Goal: Transaction & Acquisition: Purchase product/service

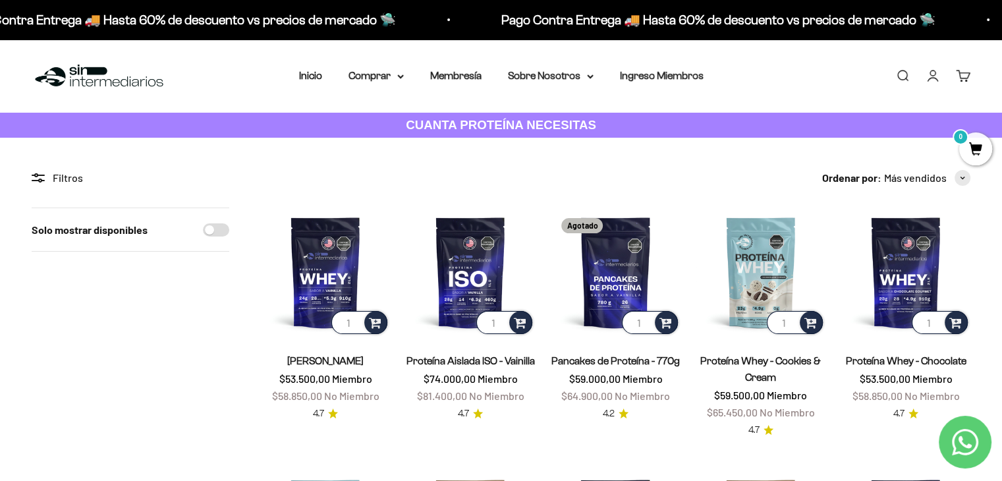
click at [216, 231] on input "Solo mostrar disponibles" at bounding box center [216, 229] width 26 height 13
checkbox input "true"
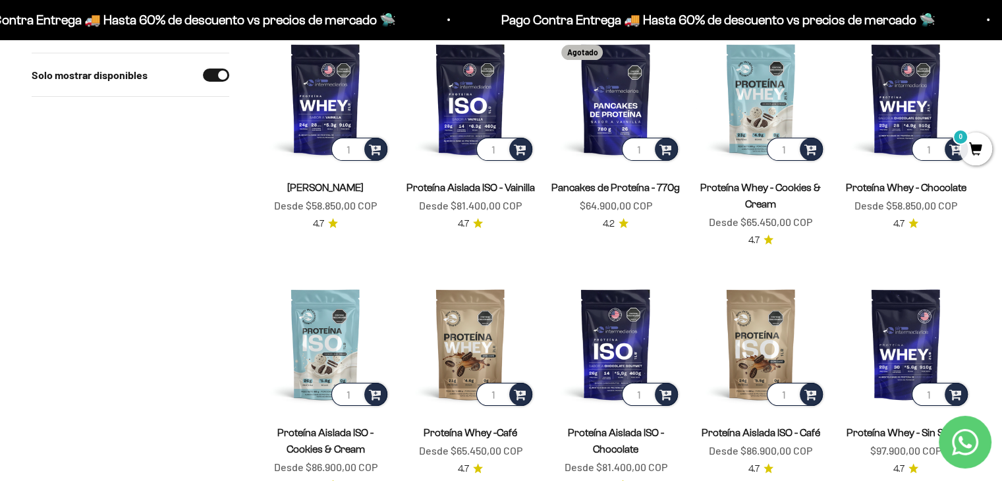
scroll to position [170, 0]
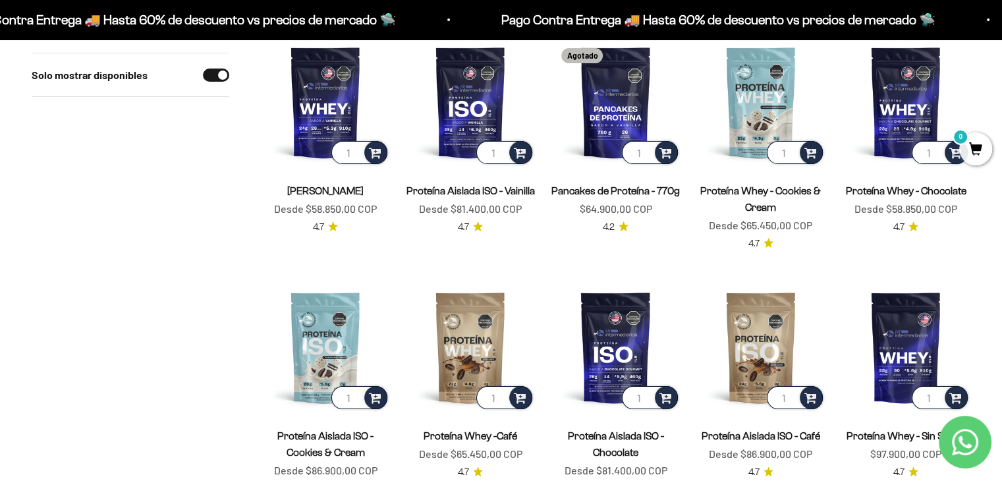
click at [215, 71] on input "Solo mostrar disponibles" at bounding box center [216, 75] width 26 height 13
checkbox input "false"
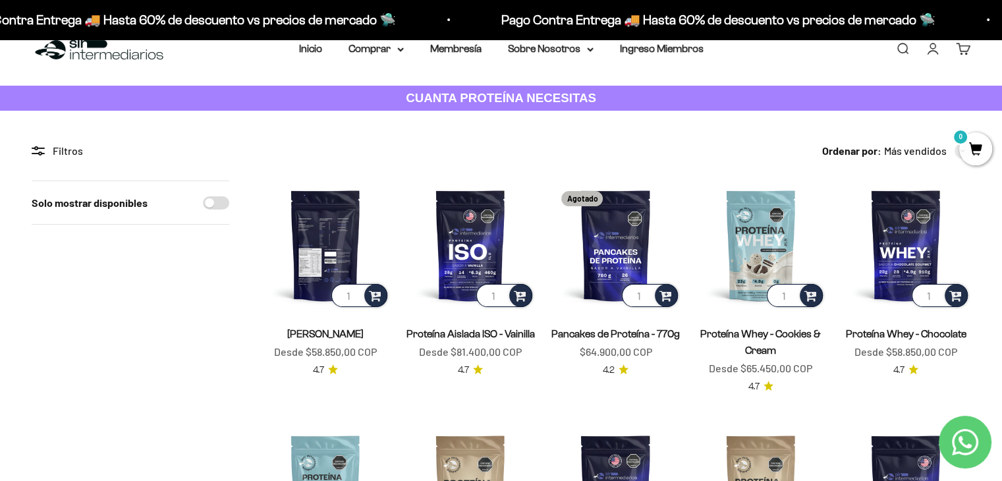
scroll to position [11, 0]
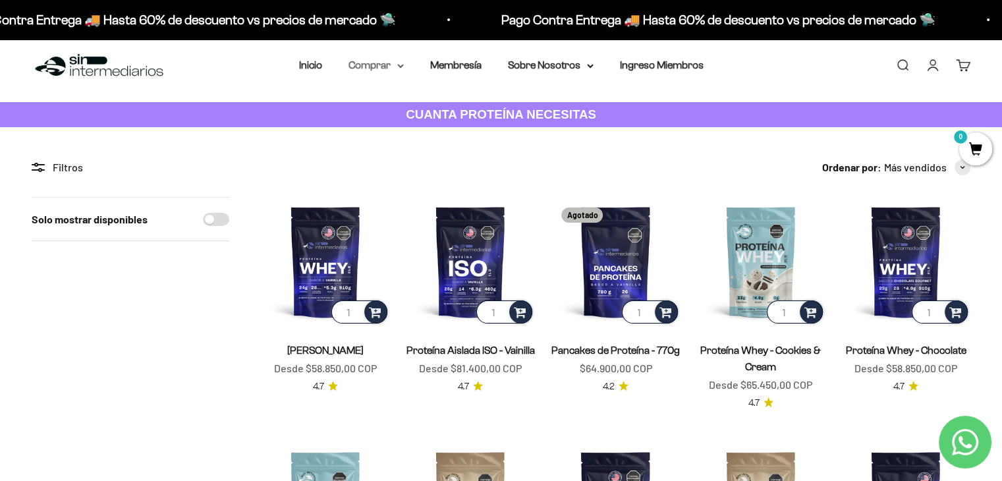
click at [391, 59] on summary "Comprar" at bounding box center [376, 65] width 55 height 17
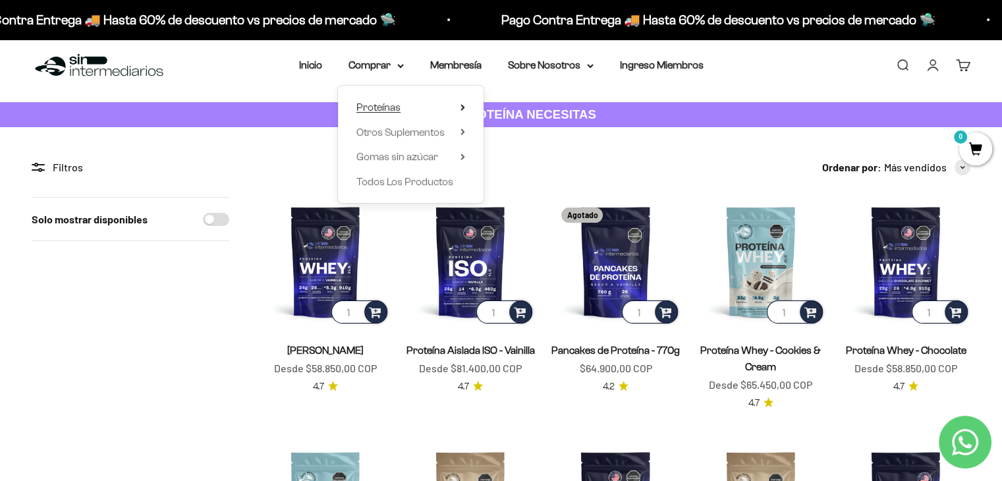
click at [452, 111] on summary "Proteínas" at bounding box center [410, 107] width 109 height 17
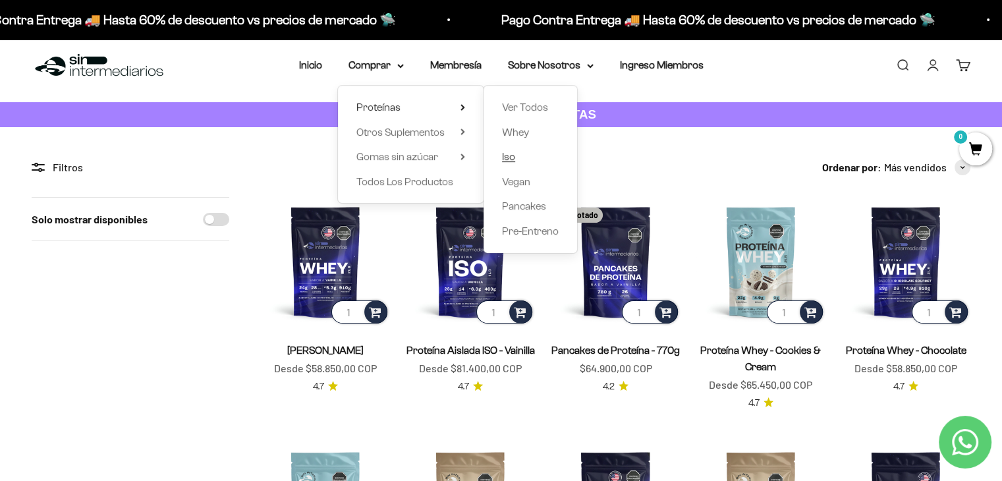
click at [514, 162] on span "Iso" at bounding box center [508, 156] width 13 height 11
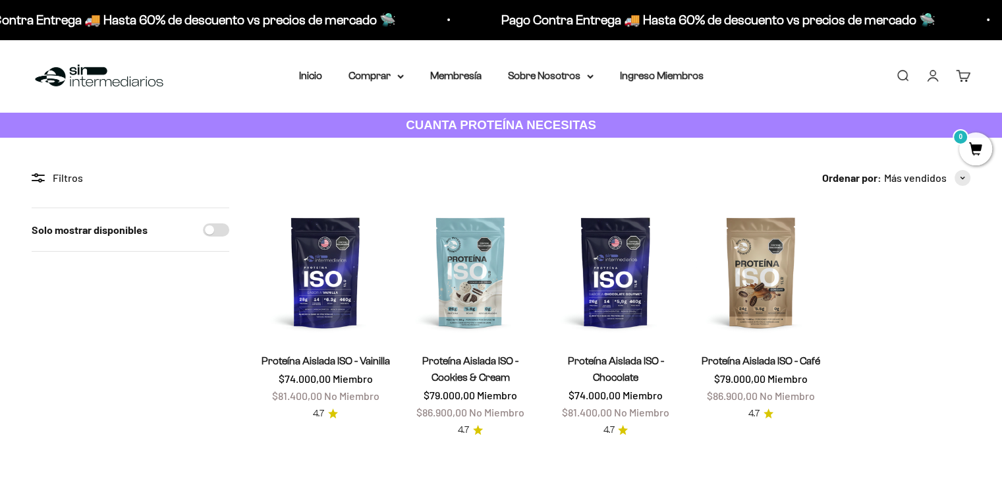
scroll to position [17, 0]
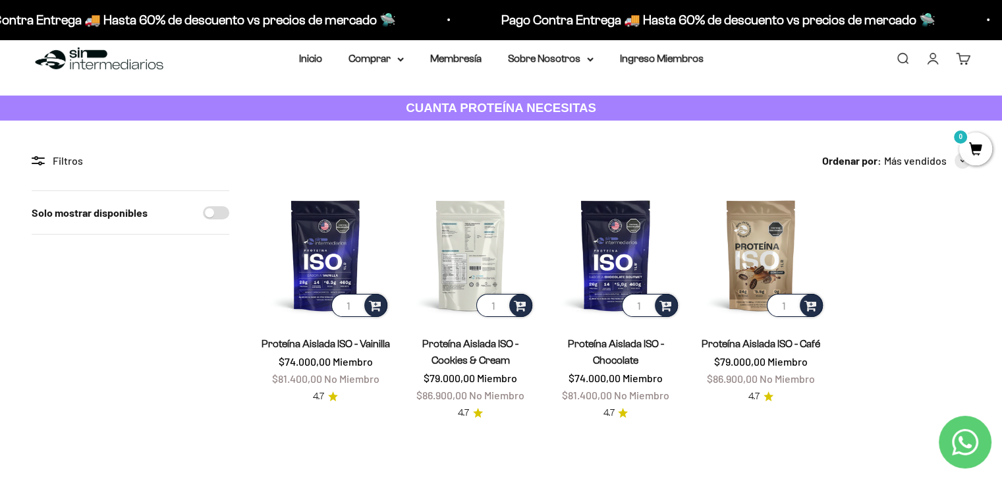
click at [460, 219] on img at bounding box center [470, 254] width 129 height 129
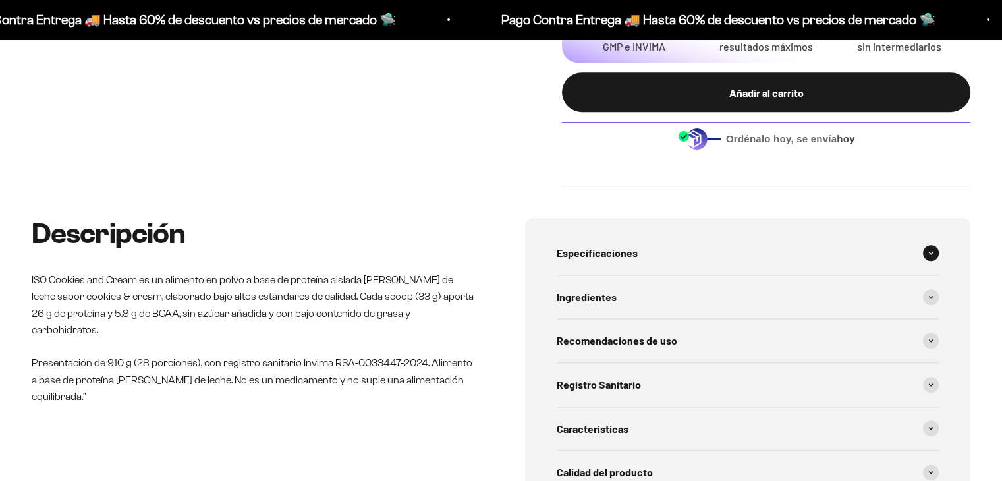
scroll to position [627, 0]
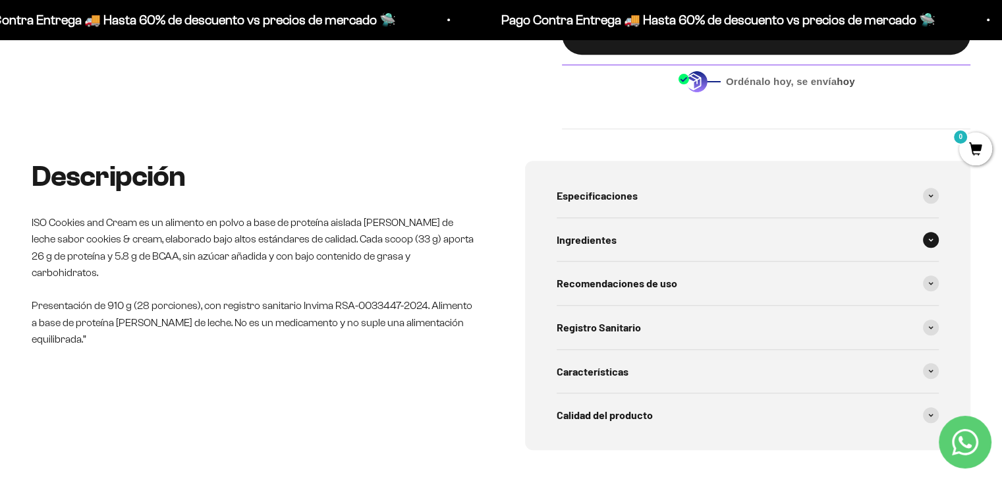
click at [925, 239] on span at bounding box center [931, 240] width 16 height 16
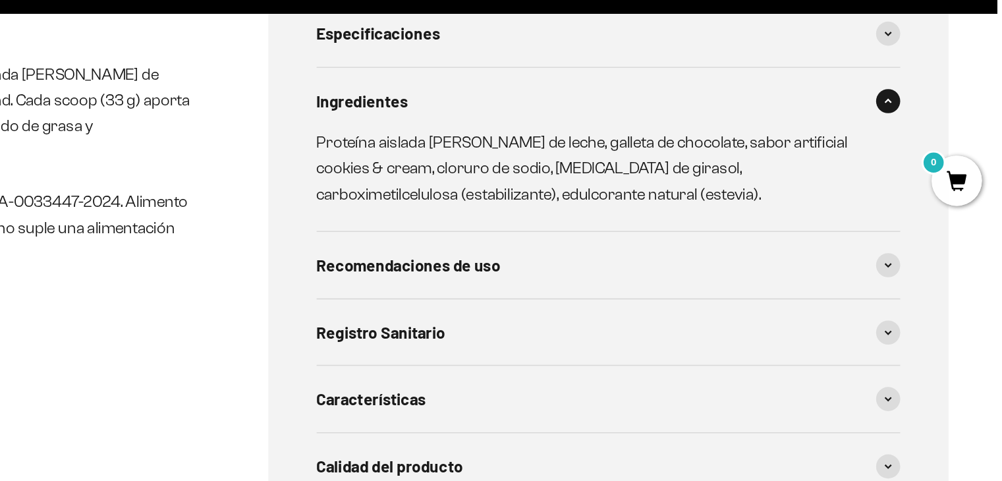
scroll to position [770, 0]
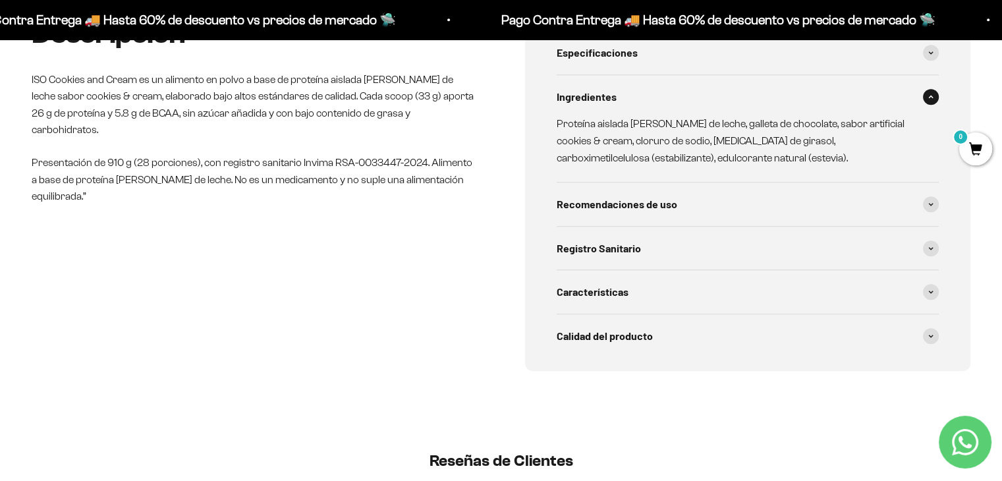
click at [946, 97] on div "Especificaciones Tipo de producto: Alimento en polvo a base de proteína de suer…" at bounding box center [748, 194] width 446 height 353
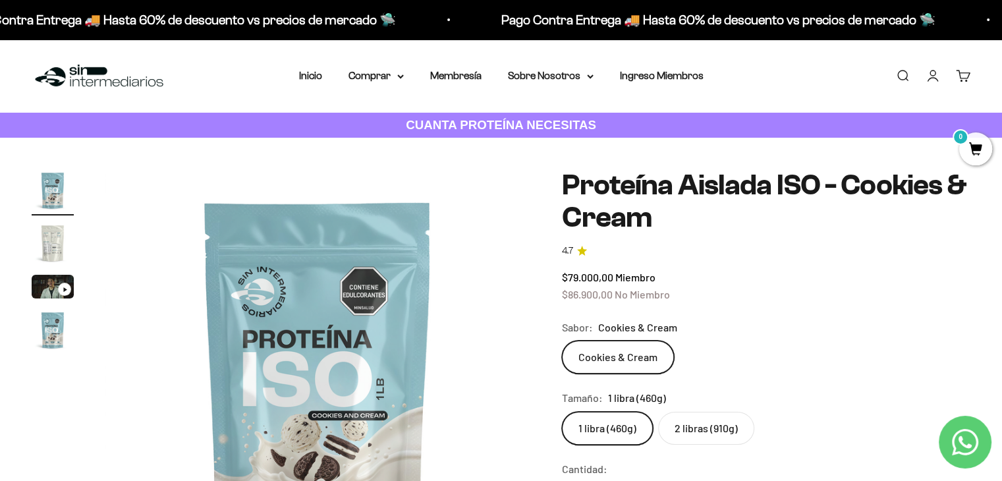
scroll to position [36, 0]
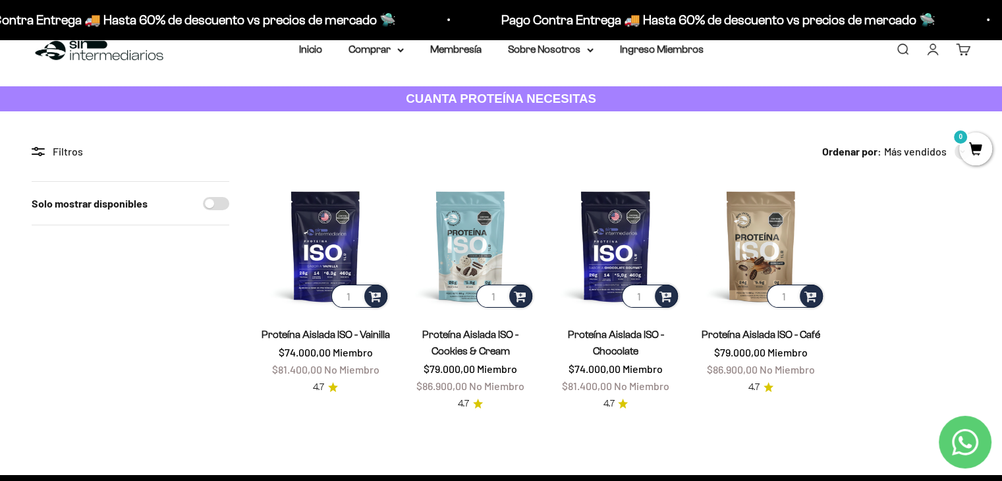
scroll to position [26, 0]
